Goal: Find specific page/section: Find specific page/section

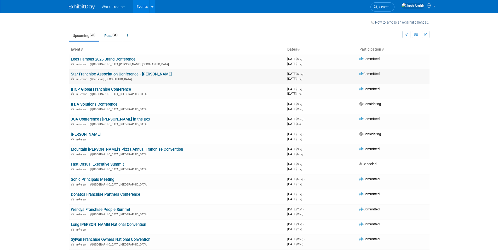
click at [150, 74] on link "Star Franchise Association Conference - [PERSON_NAME]" at bounding box center [121, 74] width 101 height 5
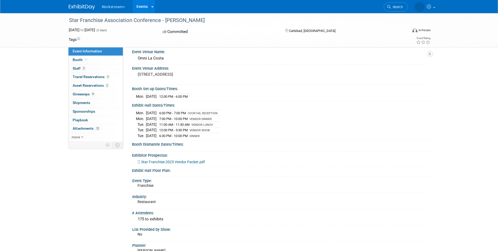
scroll to position [61, 0]
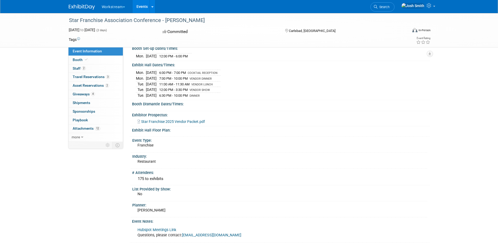
click at [157, 177] on div "175 to exhibits" at bounding box center [281, 178] width 290 height 8
drag, startPoint x: 144, startPoint y: 178, endPoint x: 137, endPoint y: 178, distance: 6.8
click at [137, 178] on div "175 to exhibits" at bounding box center [281, 178] width 290 height 8
click at [95, 70] on link "2 Staff 2" at bounding box center [96, 68] width 54 height 8
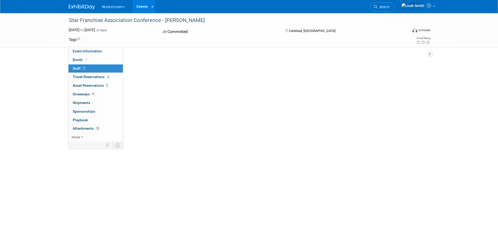
scroll to position [0, 0]
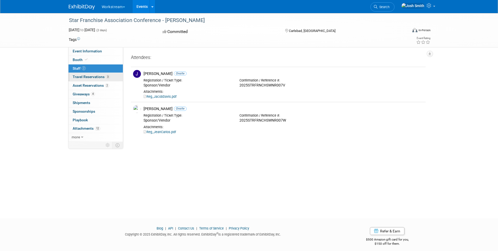
click at [97, 78] on span "Travel Reservations 3" at bounding box center [91, 77] width 37 height 4
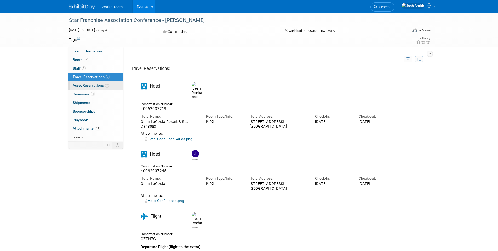
click at [98, 84] on span "Asset Reservations 2" at bounding box center [91, 85] width 36 height 4
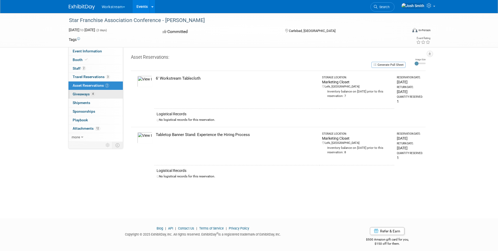
click at [88, 94] on span "Giveaways 4" at bounding box center [84, 94] width 22 height 4
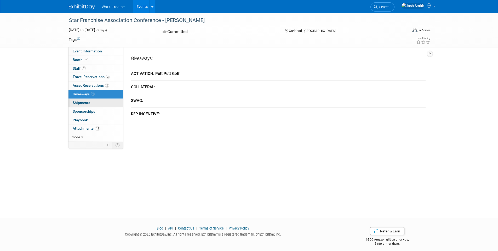
click at [85, 102] on span "Shipments 0" at bounding box center [82, 102] width 18 height 4
